Goal: Task Accomplishment & Management: Use online tool/utility

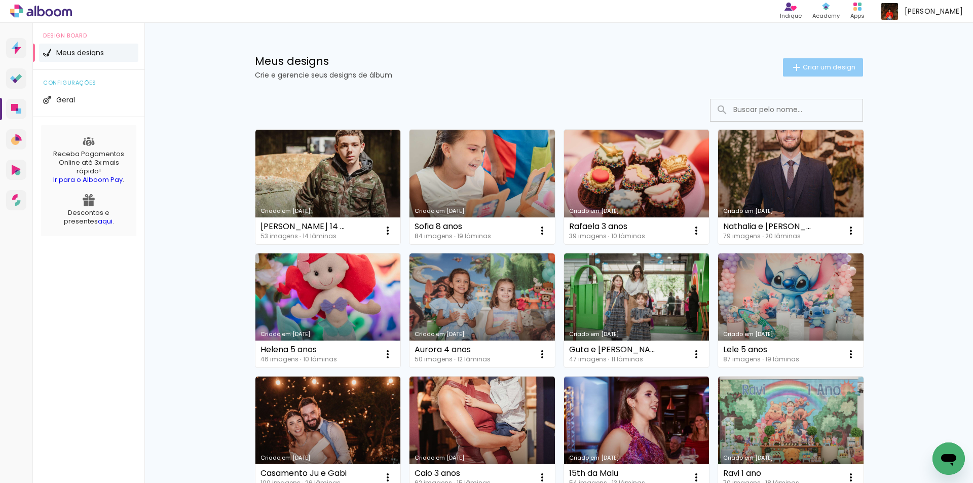
click at [807, 66] on span "Criar um design" at bounding box center [829, 67] width 53 height 7
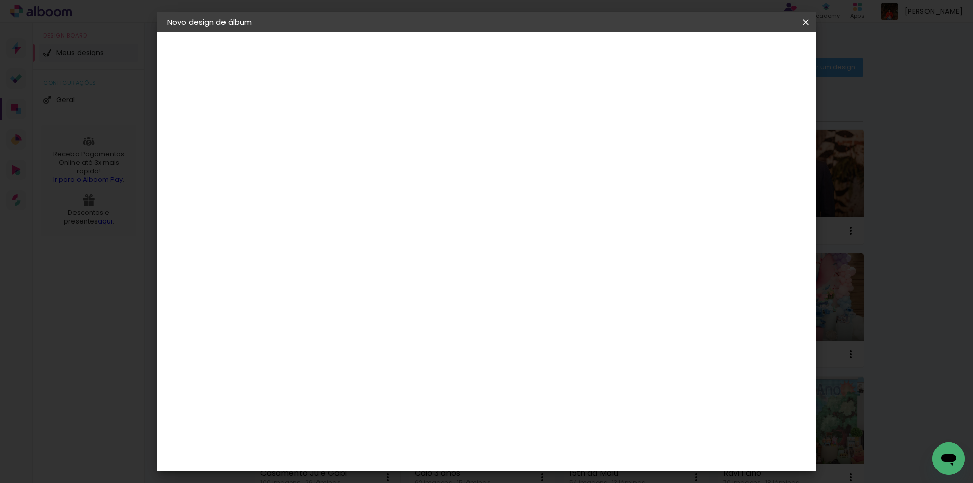
click at [333, 137] on input at bounding box center [333, 136] width 0 height 16
type input "[PERSON_NAME] 10a"
type paper-input "[PERSON_NAME] 10a"
click at [437, 59] on paper-button "Avançar" at bounding box center [412, 53] width 50 height 17
click at [379, 195] on input at bounding box center [359, 192] width 102 height 13
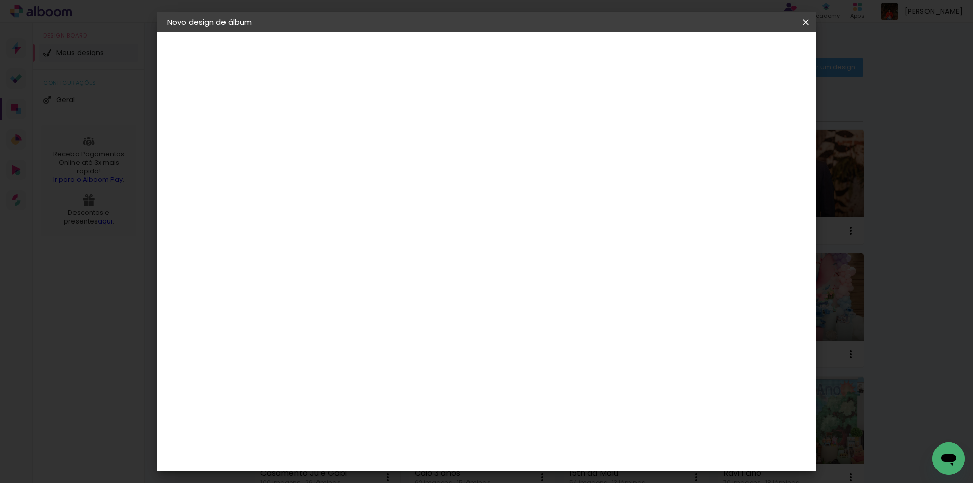
type input "go"
type paper-input "go"
click at [366, 223] on paper-item "Go image" at bounding box center [348, 231] width 89 height 26
click at [0, 0] on slot "Tamanho Livre" at bounding box center [0, 0] width 0 height 0
click at [0, 0] on slot "Avançar" at bounding box center [0, 0] width 0 height 0
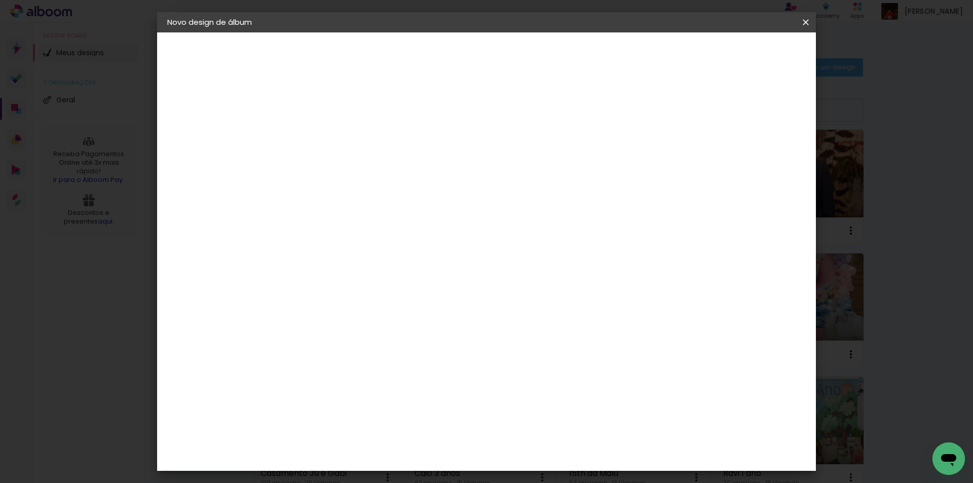
click at [692, 120] on div at bounding box center [687, 116] width 9 height 9
type paper-checkbox "on"
click at [208, 126] on div "Tamanho livre" at bounding box center [205, 125] width 35 height 14
click at [0, 0] on slot "Tamanho Livre" at bounding box center [0, 0] width 0 height 0
click at [393, 221] on paper-item "Go image" at bounding box center [348, 231] width 89 height 26
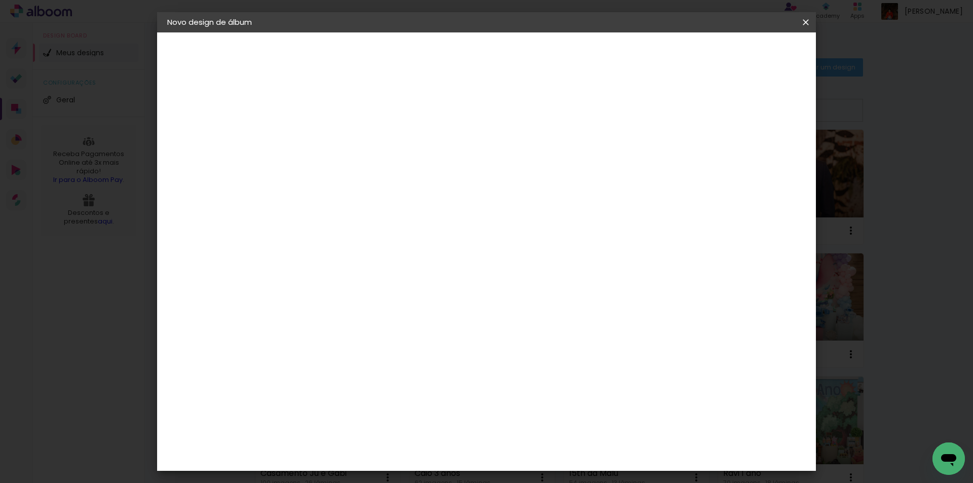
click at [0, 0] on slot "Avançar" at bounding box center [0, 0] width 0 height 0
click at [372, 170] on input "text" at bounding box center [353, 177] width 40 height 16
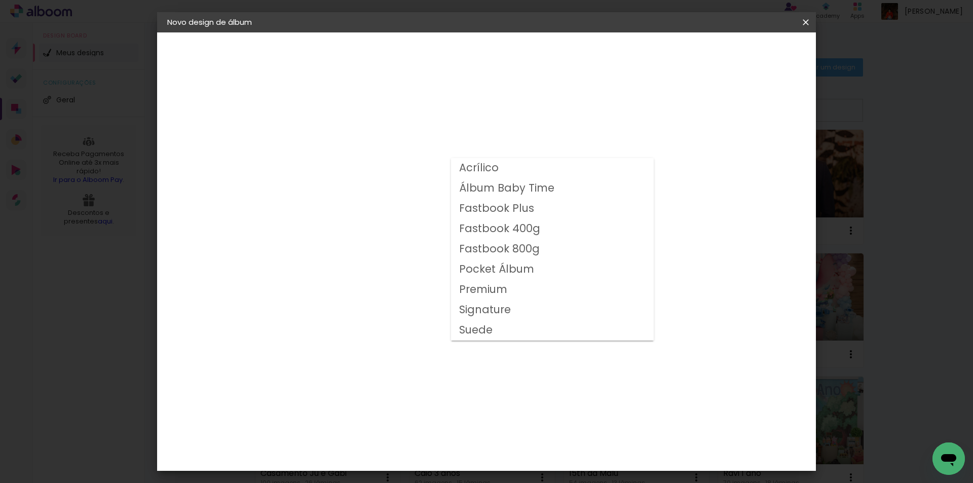
click at [0, 0] on slot "Fastbook 800g" at bounding box center [0, 0] width 0 height 0
type input "Fastbook 800g"
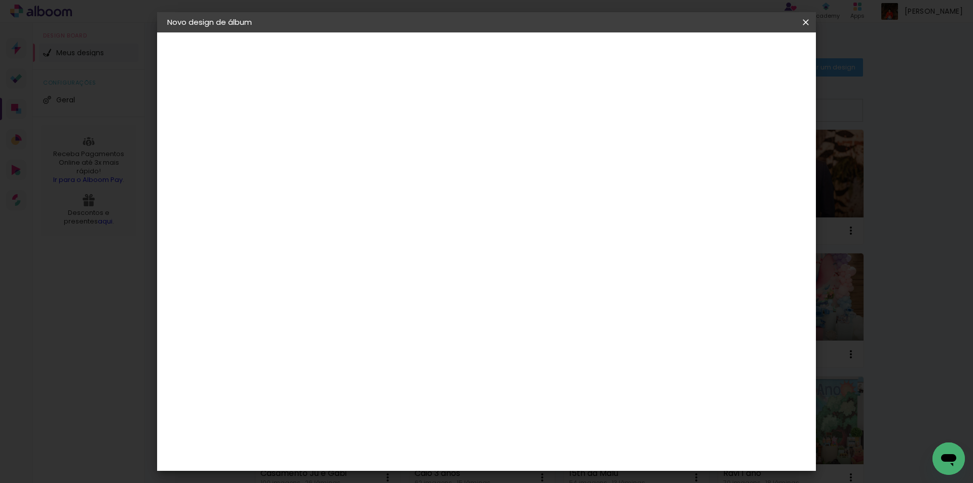
click at [401, 440] on span "20 × 20" at bounding box center [377, 456] width 47 height 33
click at [0, 0] on slot "Avançar" at bounding box center [0, 0] width 0 height 0
click at [742, 52] on span "Iniciar design" at bounding box center [719, 53] width 46 height 7
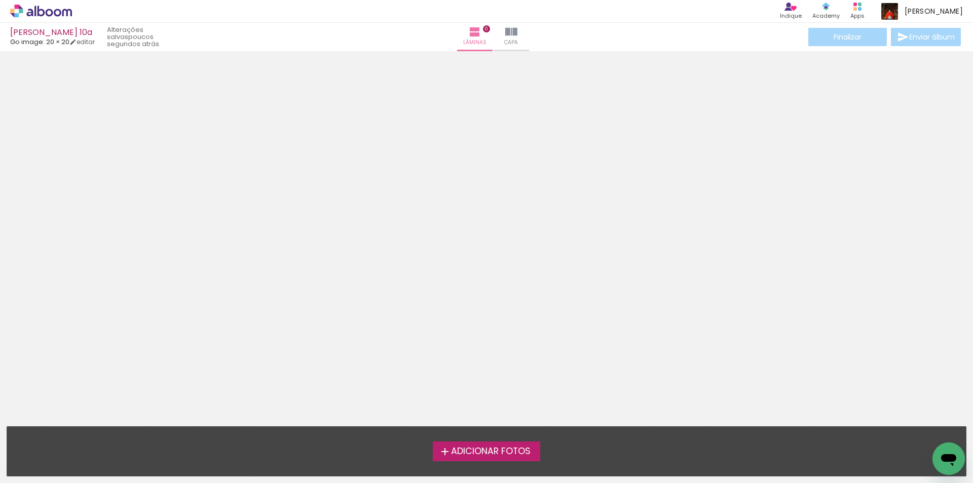
click at [482, 452] on span "Adicionar Fotos" at bounding box center [491, 451] width 80 height 9
click at [0, 0] on input "file" at bounding box center [0, 0] width 0 height 0
click at [77, 41] on iron-icon at bounding box center [72, 42] width 7 height 7
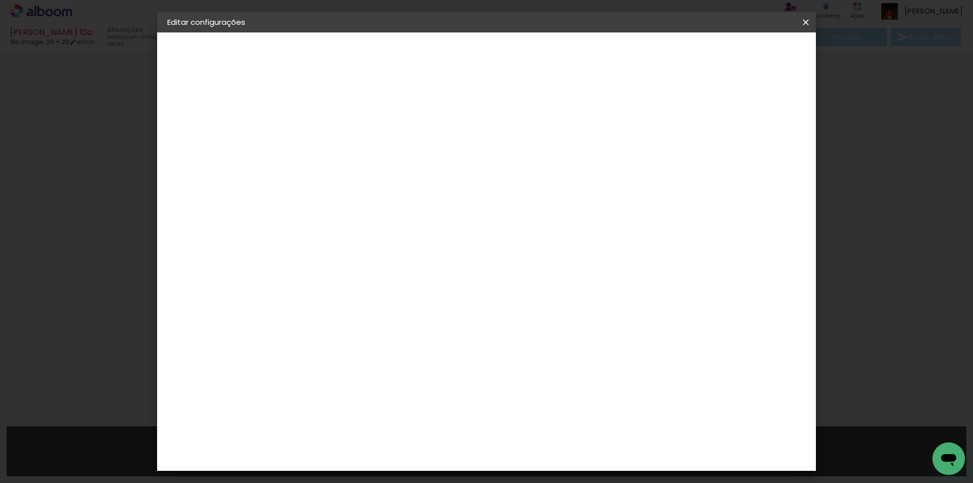
click at [0, 0] on slot "[PERSON_NAME] 10a" at bounding box center [0, 0] width 0 height 0
click at [333, 134] on input "[PERSON_NAME] 10a" at bounding box center [333, 136] width 0 height 16
type input "[PERSON_NAME] 11a"
type paper-input "[PERSON_NAME] 11a"
click at [437, 60] on paper-button "Avançar" at bounding box center [412, 53] width 50 height 17
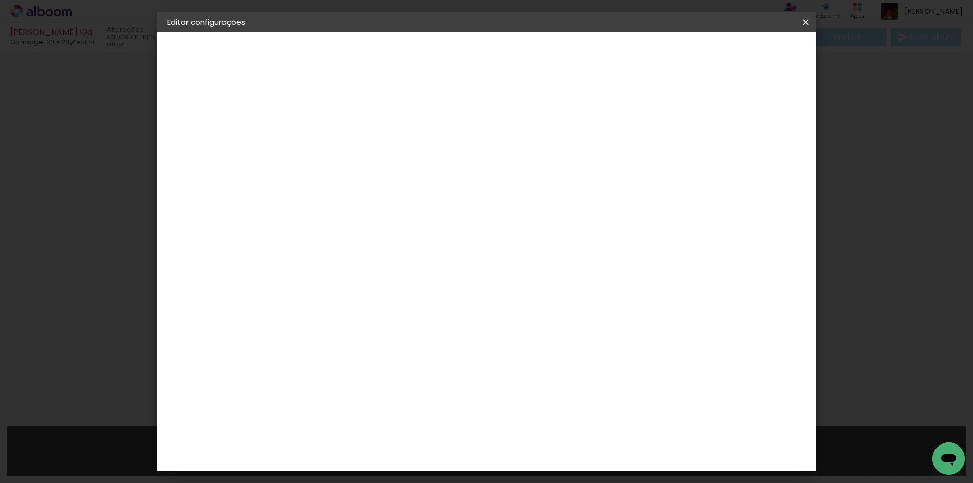
click at [410, 198] on input at bounding box center [359, 192] width 102 height 13
type input "go"
type paper-input "go"
click at [351, 229] on div "Go image" at bounding box center [338, 231] width 25 height 16
click at [0, 0] on slot "Avançar" at bounding box center [0, 0] width 0 height 0
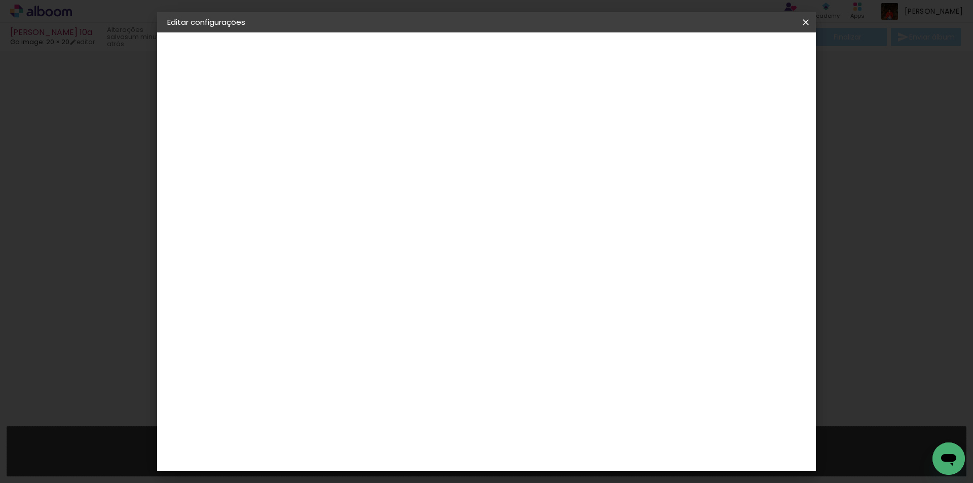
click at [372, 169] on input "text" at bounding box center [353, 177] width 40 height 16
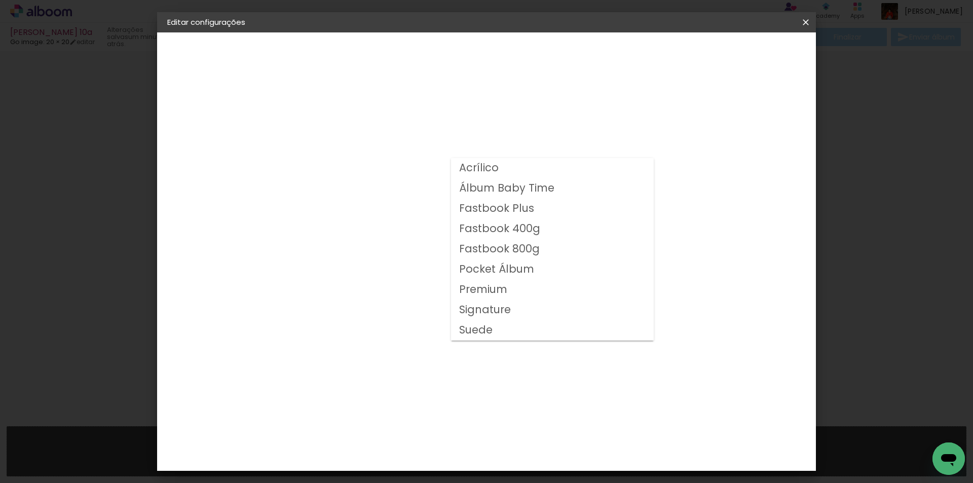
click at [0, 0] on slot "Fastbook 800g" at bounding box center [0, 0] width 0 height 0
type input "Fastbook 800g"
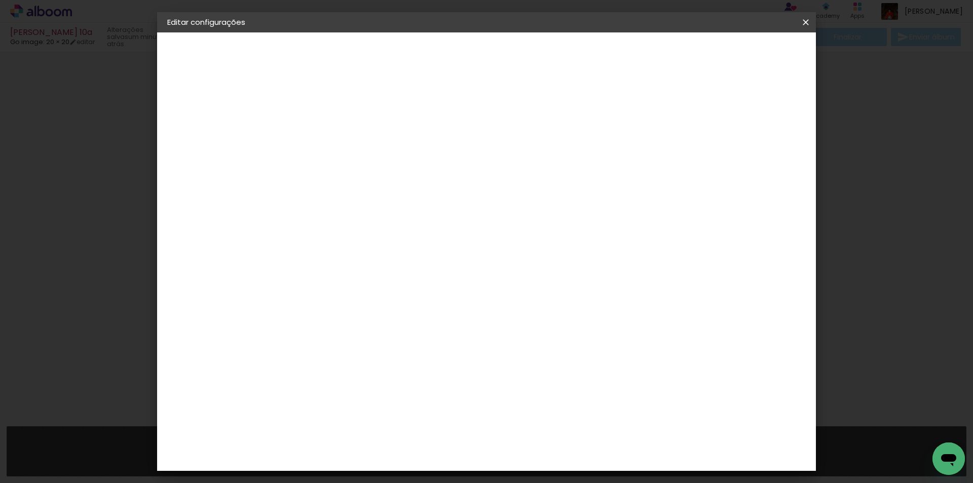
click at [401, 440] on span "20 × 20" at bounding box center [377, 456] width 47 height 33
click at [0, 0] on slot "Avançar" at bounding box center [0, 0] width 0 height 0
click at [685, 108] on div at bounding box center [680, 109] width 9 height 9
type paper-checkbox "on"
click at [738, 50] on span "Salvar configurações" at bounding box center [704, 53] width 75 height 7
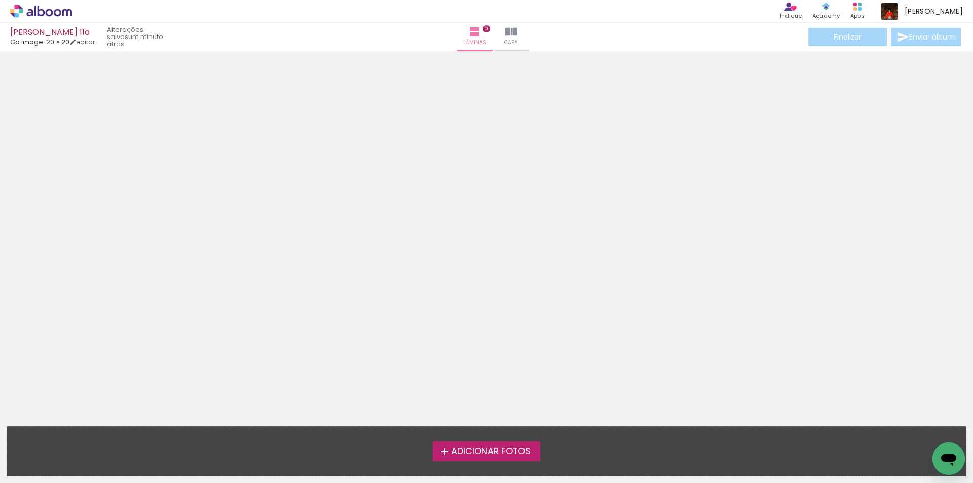
click at [520, 452] on span "Adicionar Fotos" at bounding box center [491, 451] width 80 height 9
click at [0, 0] on input "file" at bounding box center [0, 0] width 0 height 0
click at [467, 447] on span "Adicionar Fotos" at bounding box center [491, 451] width 80 height 9
click at [0, 0] on input "file" at bounding box center [0, 0] width 0 height 0
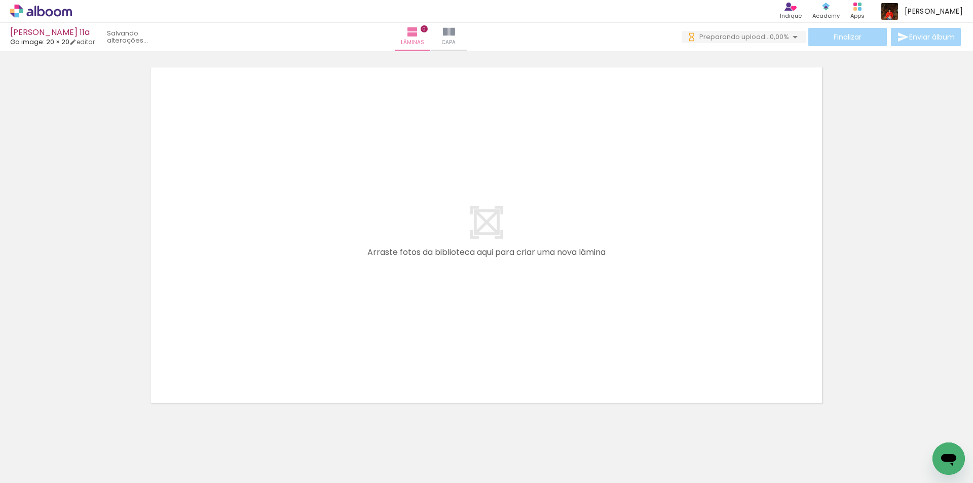
click at [30, 466] on span "Adicionar Fotos" at bounding box center [36, 469] width 30 height 11
click at [0, 0] on input "file" at bounding box center [0, 0] width 0 height 0
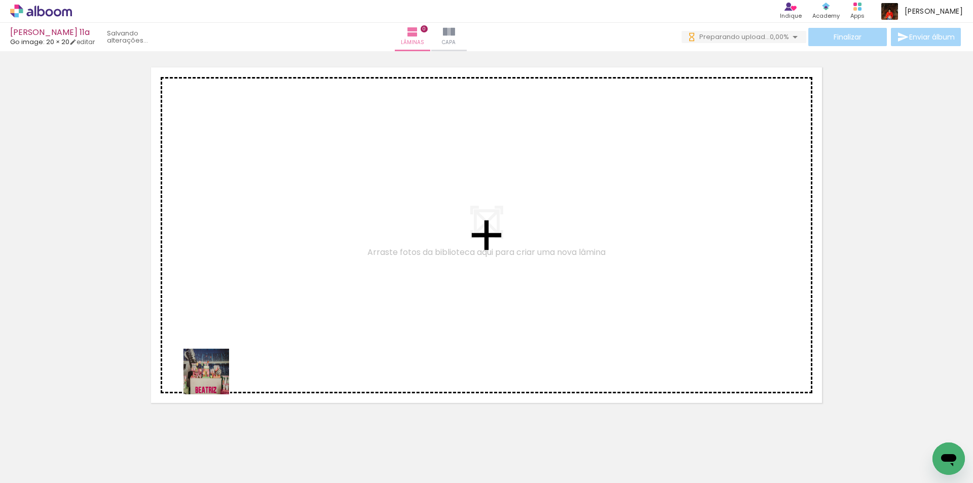
drag, startPoint x: 105, startPoint y: 455, endPoint x: 182, endPoint y: 428, distance: 82.2
click at [225, 359] on quentale-workspace at bounding box center [486, 241] width 973 height 483
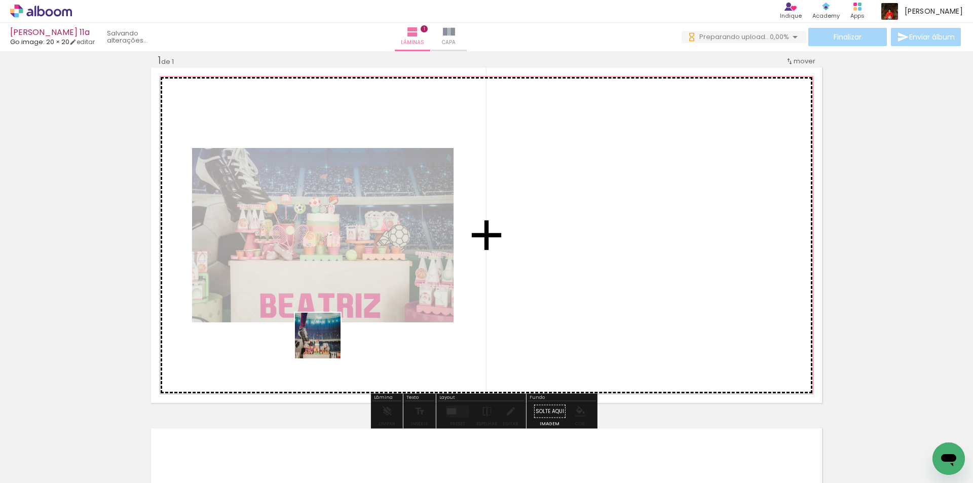
drag, startPoint x: 155, startPoint y: 453, endPoint x: 374, endPoint y: 329, distance: 252.1
click at [374, 329] on quentale-workspace at bounding box center [486, 241] width 973 height 483
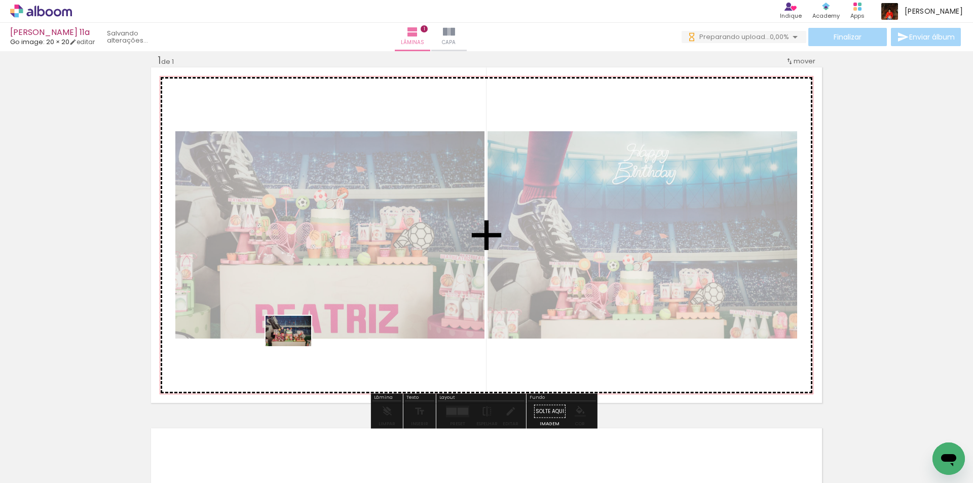
drag, startPoint x: 228, startPoint y: 451, endPoint x: 313, endPoint y: 384, distance: 108.6
click at [296, 346] on quentale-workspace at bounding box center [486, 241] width 973 height 483
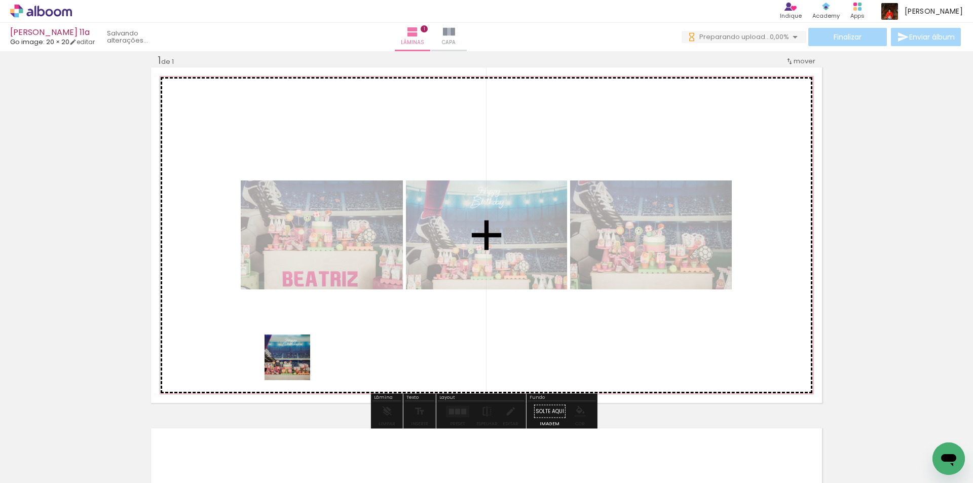
drag, startPoint x: 285, startPoint y: 462, endPoint x: 295, endPoint y: 363, distance: 99.3
click at [295, 363] on quentale-workspace at bounding box center [486, 241] width 973 height 483
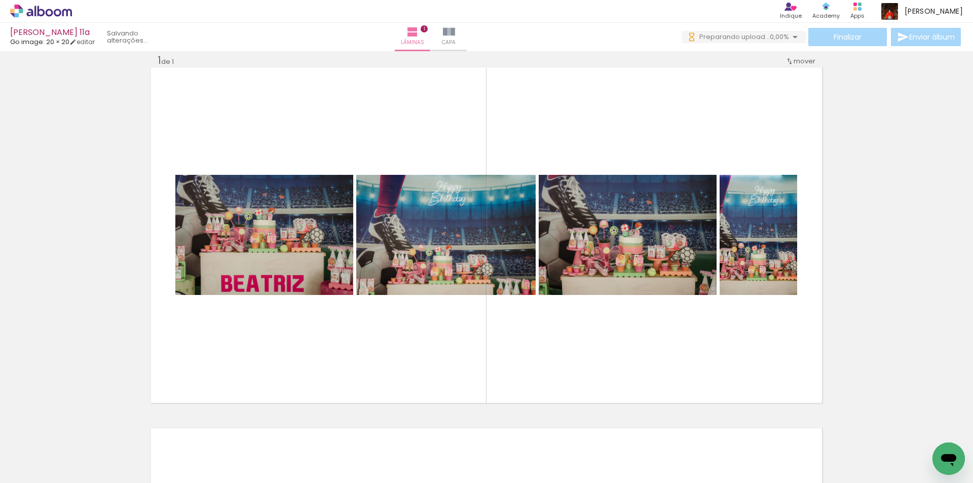
click at [971, 442] on div at bounding box center [956, 448] width 50 height 33
drag, startPoint x: 174, startPoint y: 456, endPoint x: 612, endPoint y: 465, distance: 437.4
click at [174, 455] on div at bounding box center [162, 449] width 46 height 30
